Goal: Navigation & Orientation: Find specific page/section

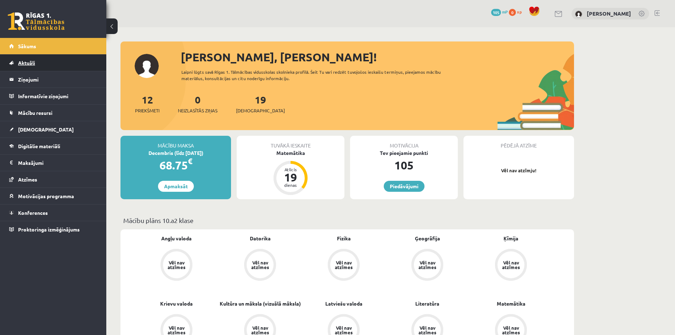
click at [46, 63] on link "Aktuāli" at bounding box center [53, 63] width 88 height 16
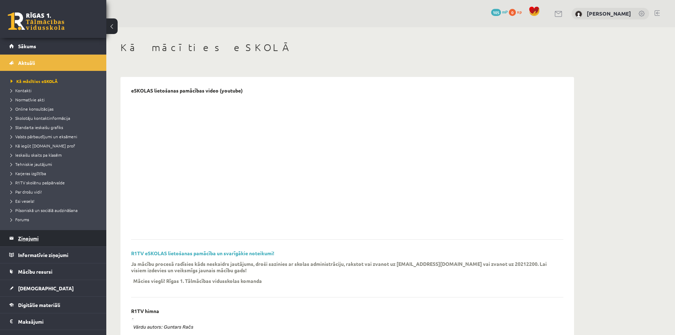
click at [42, 242] on legend "Ziņojumi 0" at bounding box center [57, 238] width 79 height 16
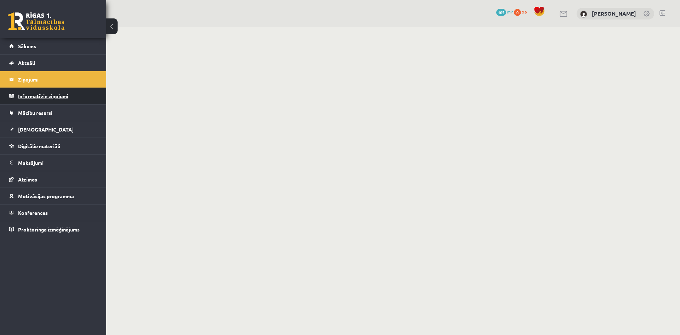
click at [61, 103] on legend "Informatīvie ziņojumi 0" at bounding box center [57, 96] width 79 height 16
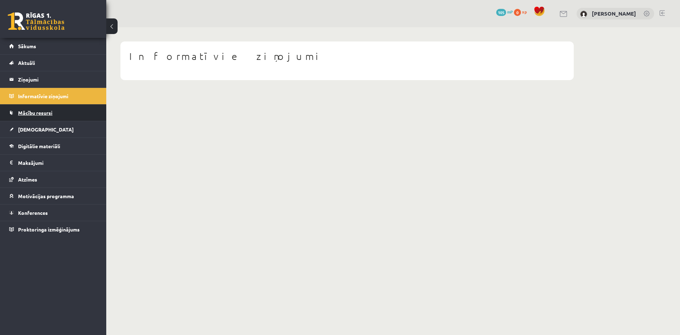
click at [67, 115] on link "Mācību resursi" at bounding box center [53, 112] width 88 height 16
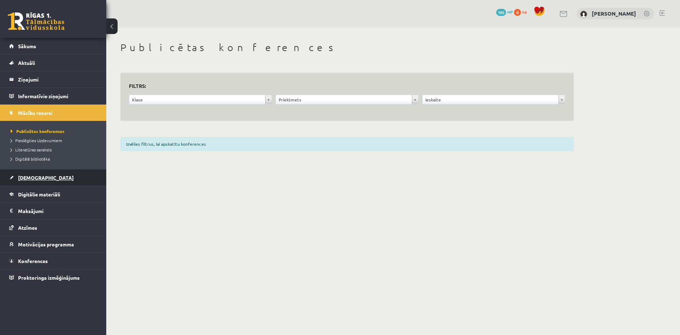
click at [76, 179] on link "[DEMOGRAPHIC_DATA]" at bounding box center [53, 177] width 88 height 16
